Goal: Task Accomplishment & Management: Manage account settings

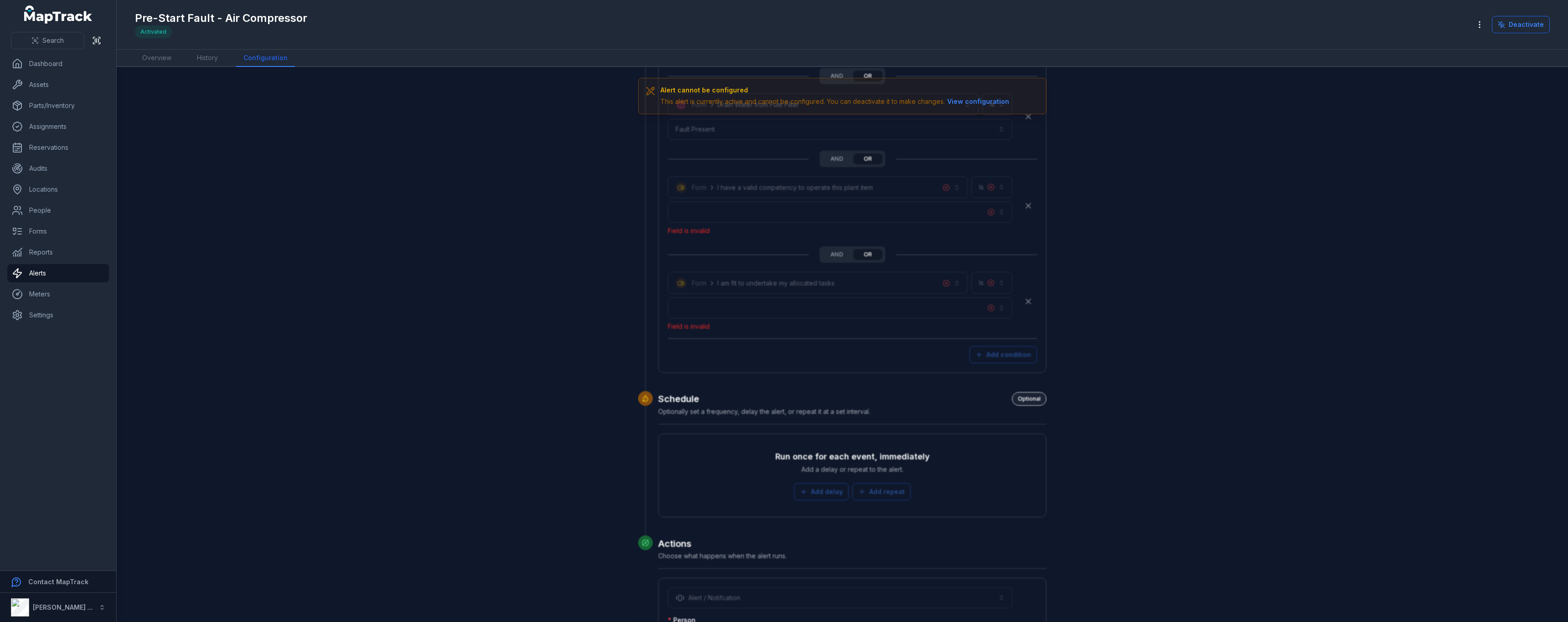
scroll to position [2934, 0]
click at [75, 278] on link "Alerts" at bounding box center [58, 273] width 102 height 18
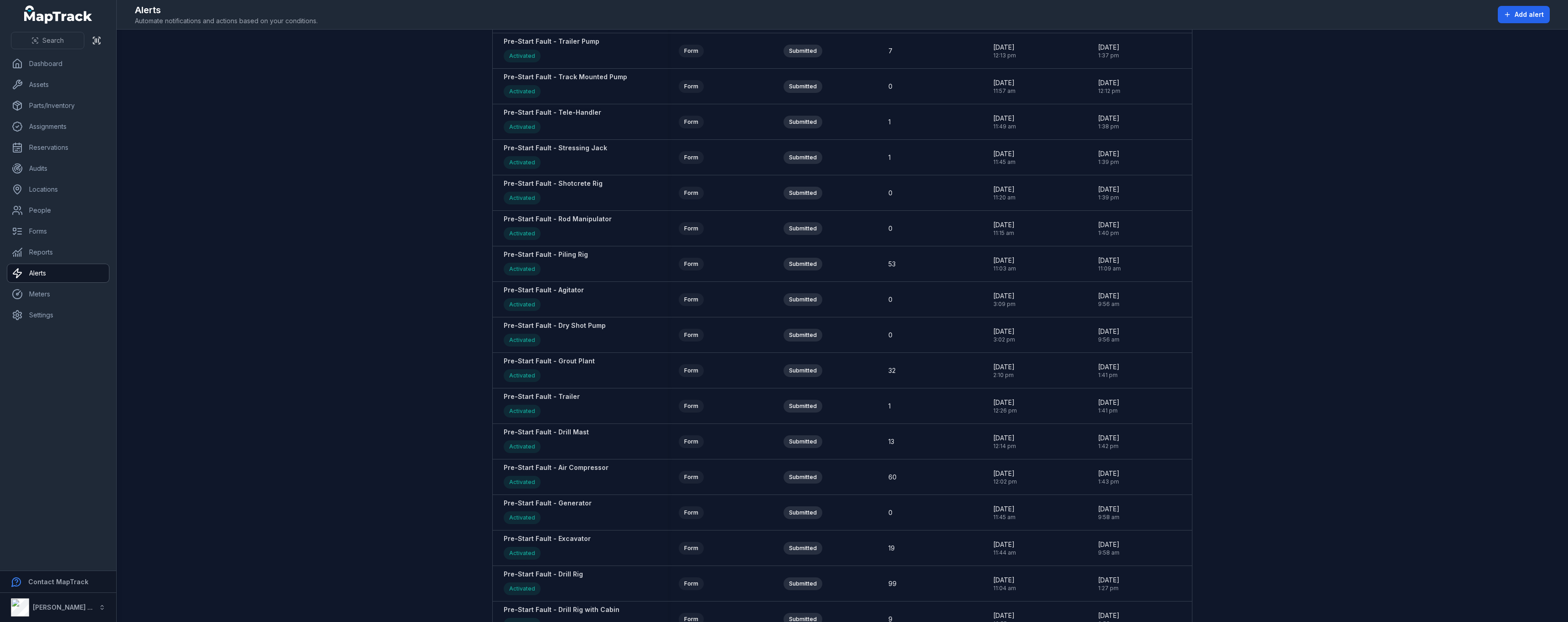
scroll to position [956, 0]
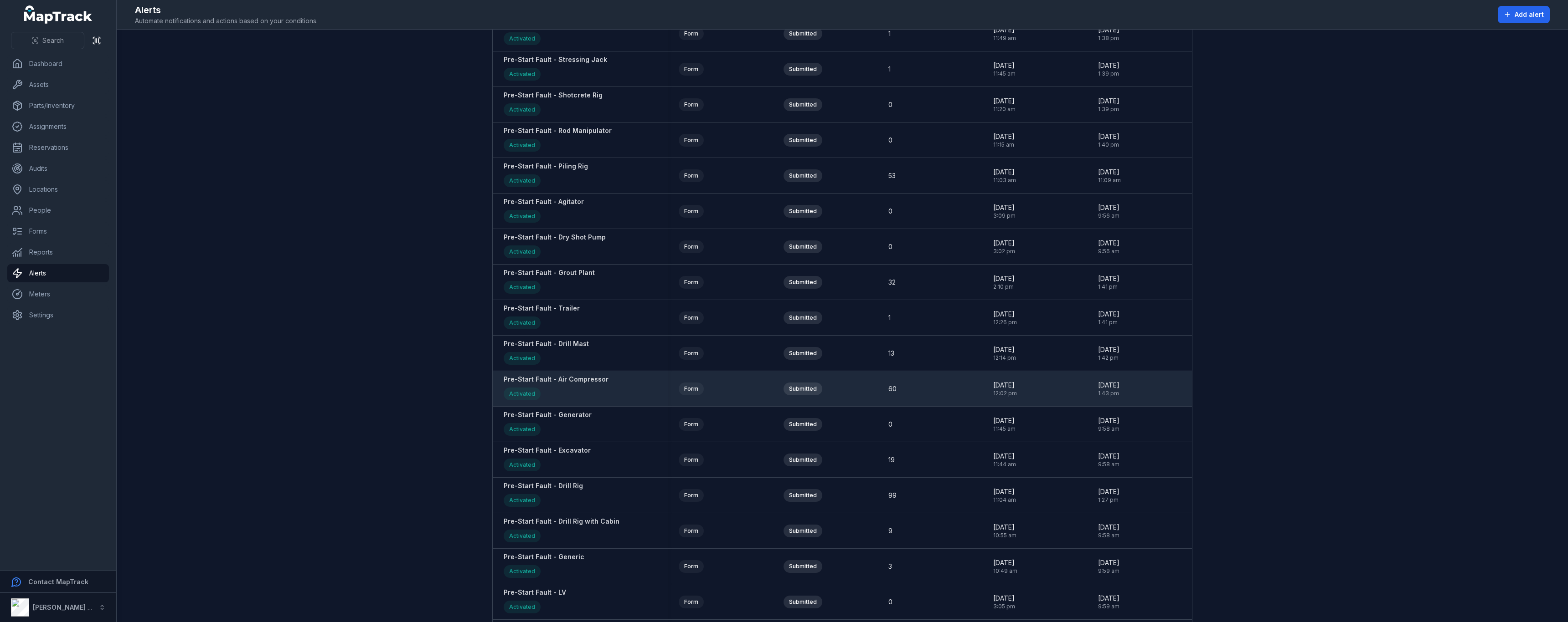
click at [563, 384] on div "Pre-Start Fault - Air Compressor Activated" at bounding box center [556, 388] width 105 height 28
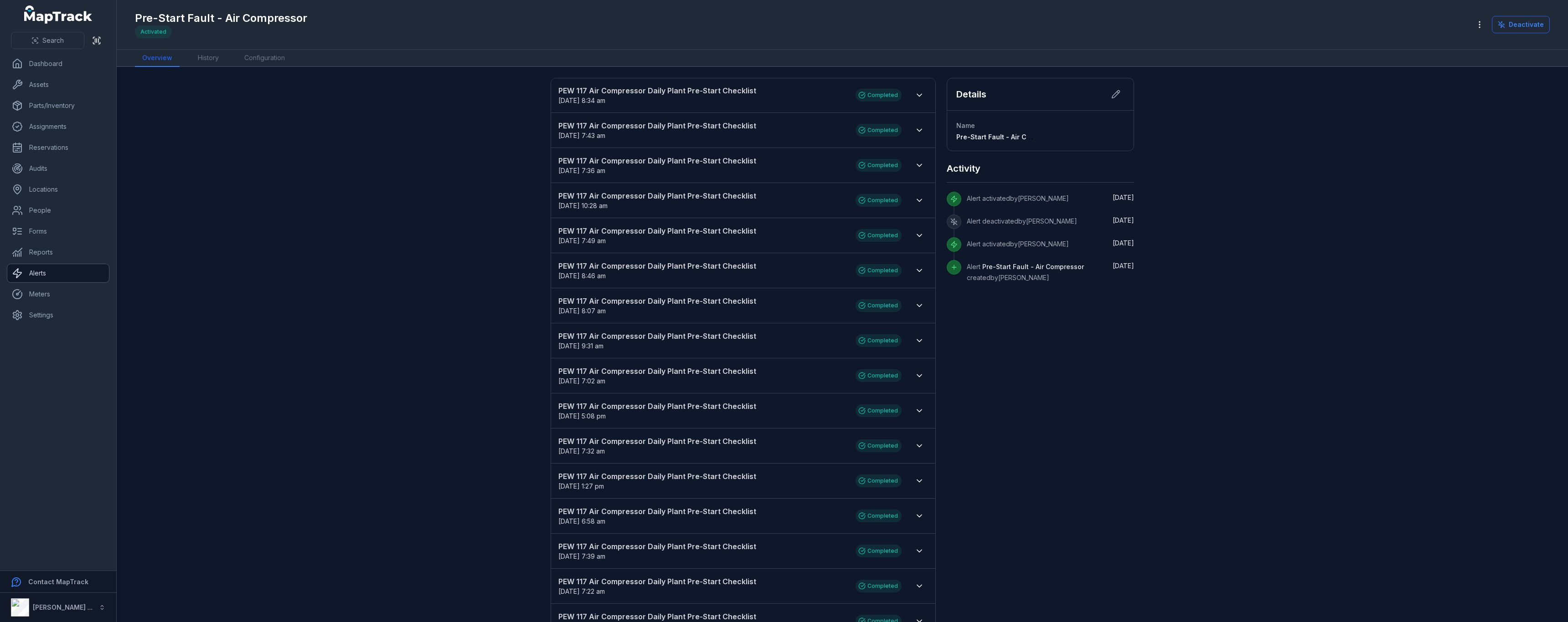
click at [46, 275] on link "Alerts" at bounding box center [58, 273] width 102 height 18
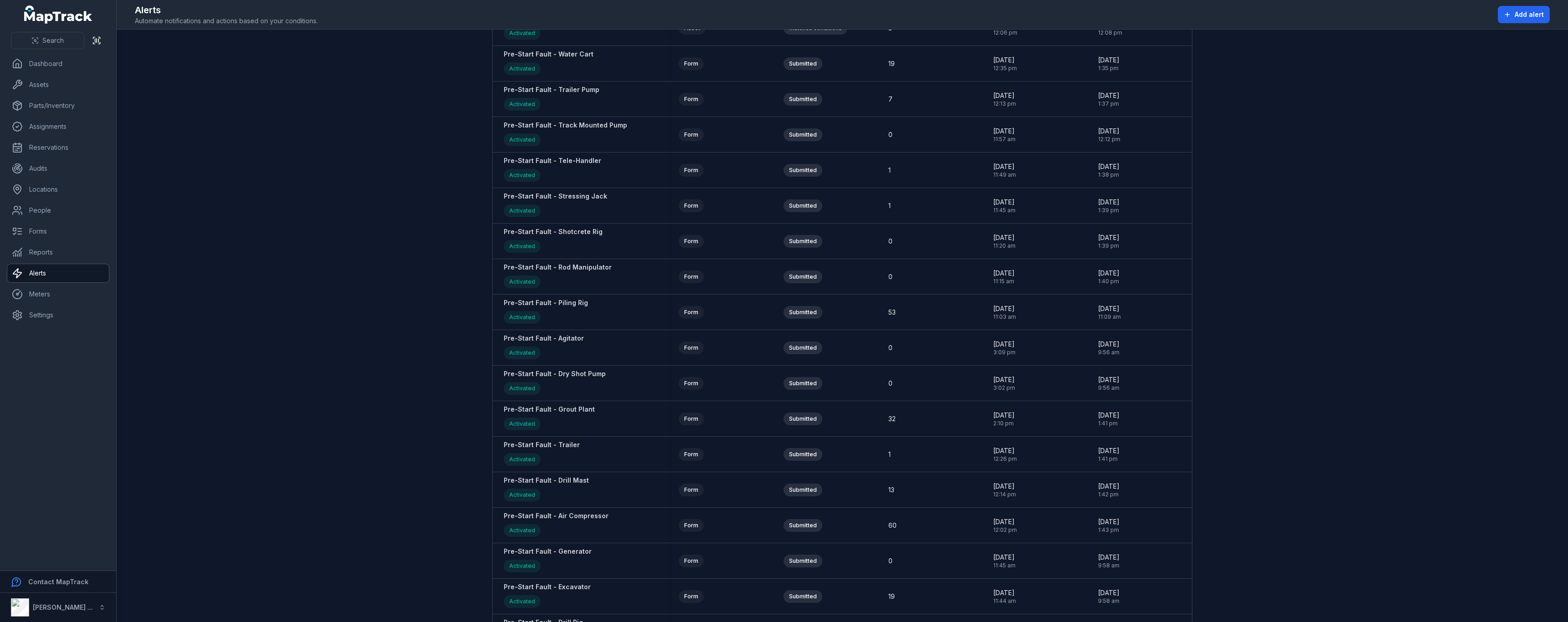
scroll to position [1093, 0]
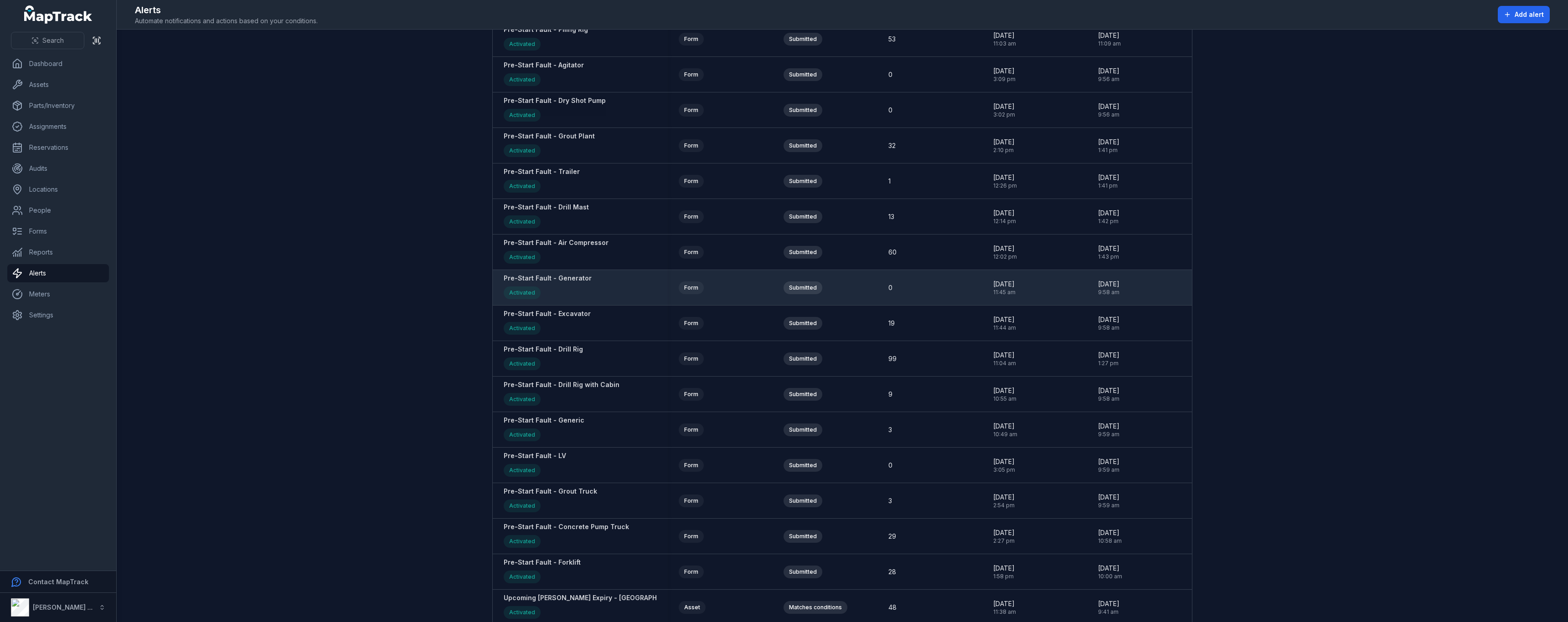
click at [559, 280] on strong "Pre-Start Fault - Generator" at bounding box center [548, 278] width 88 height 9
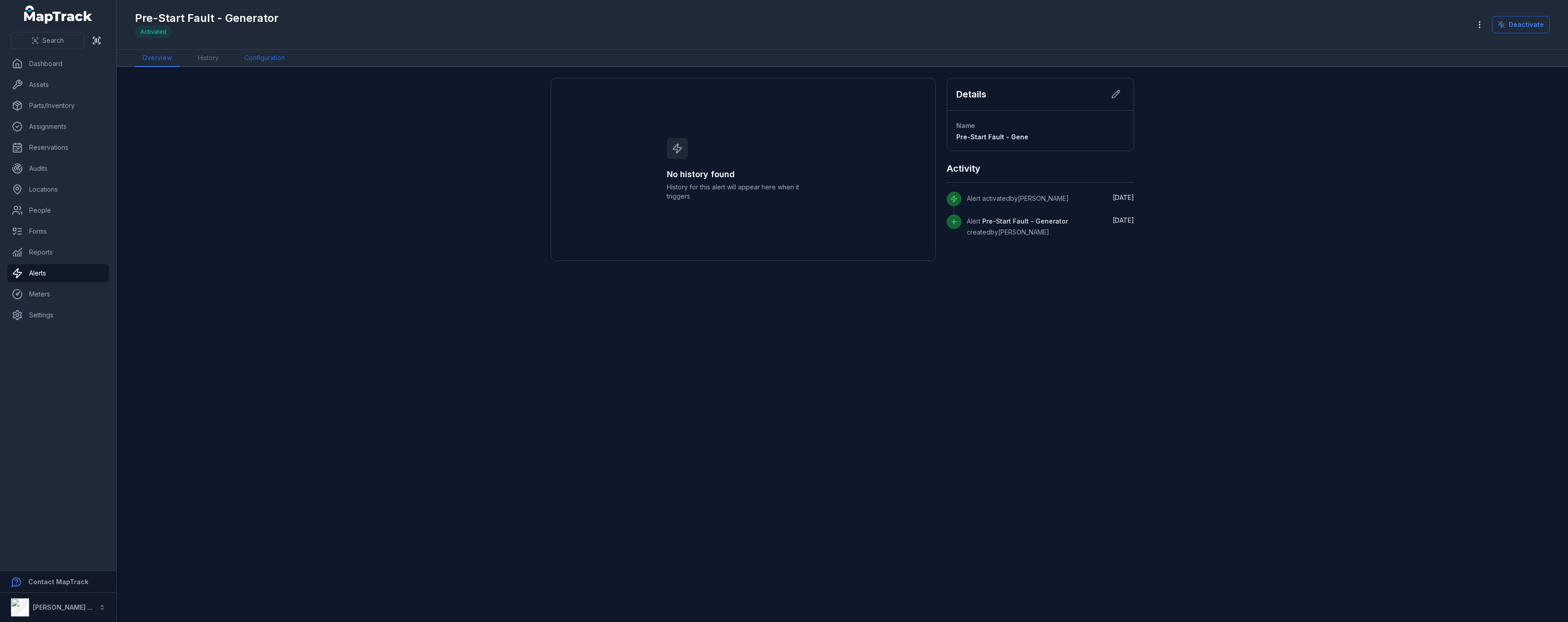
click at [281, 64] on link "Configuration" at bounding box center [264, 59] width 55 height 17
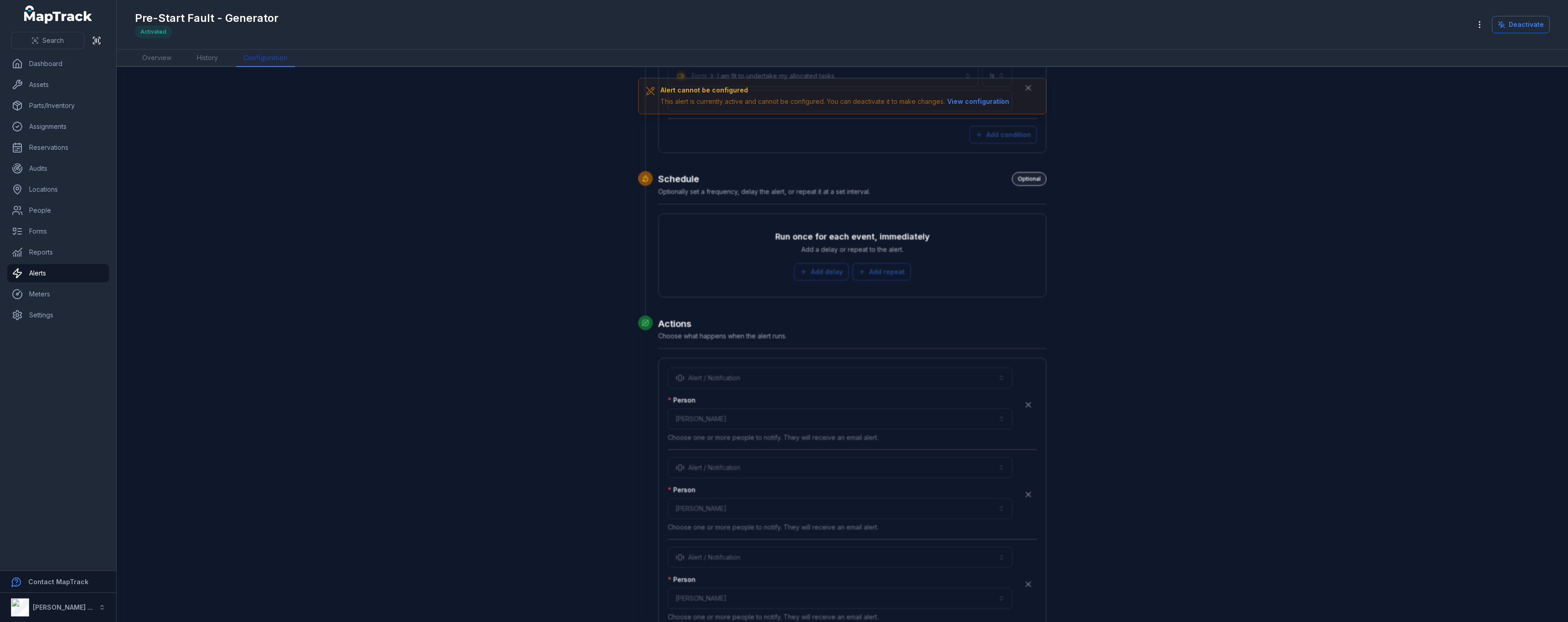
scroll to position [1727, 0]
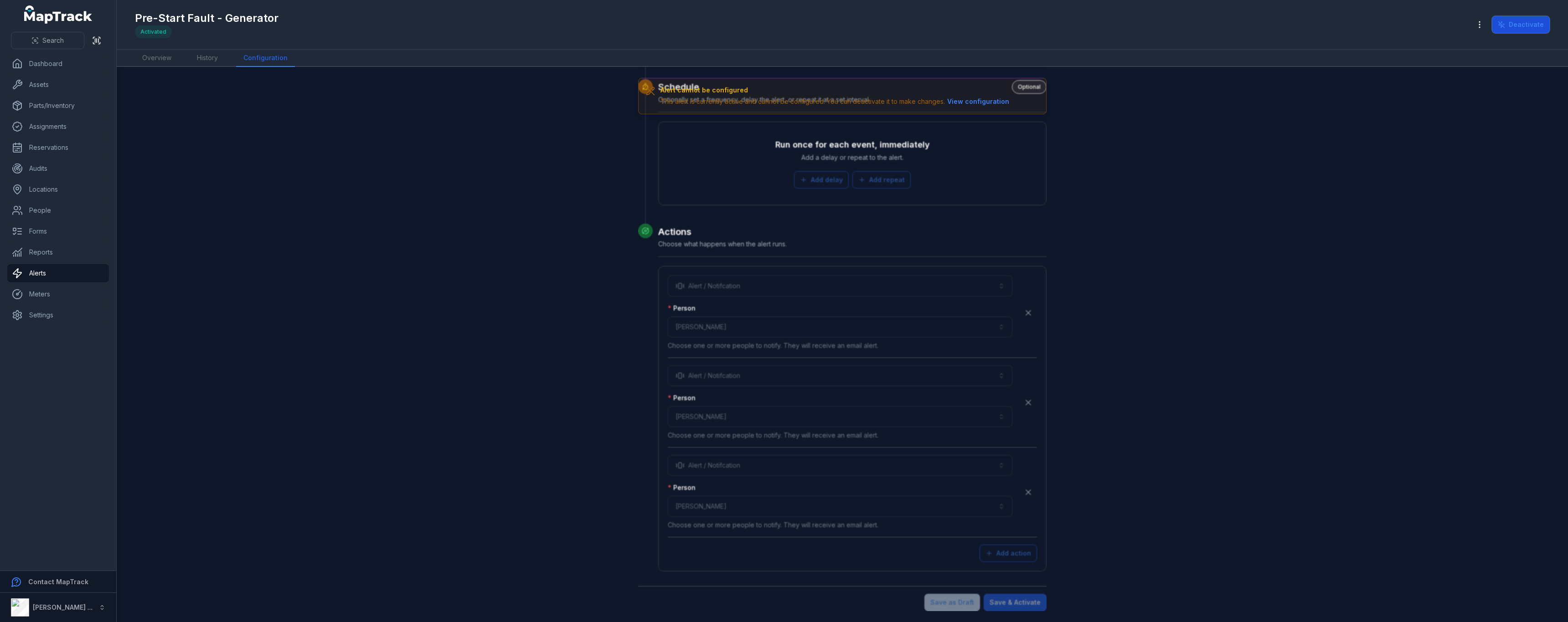
click at [1512, 25] on button "Deactivate" at bounding box center [1520, 25] width 58 height 17
